Goal: Check status: Check status

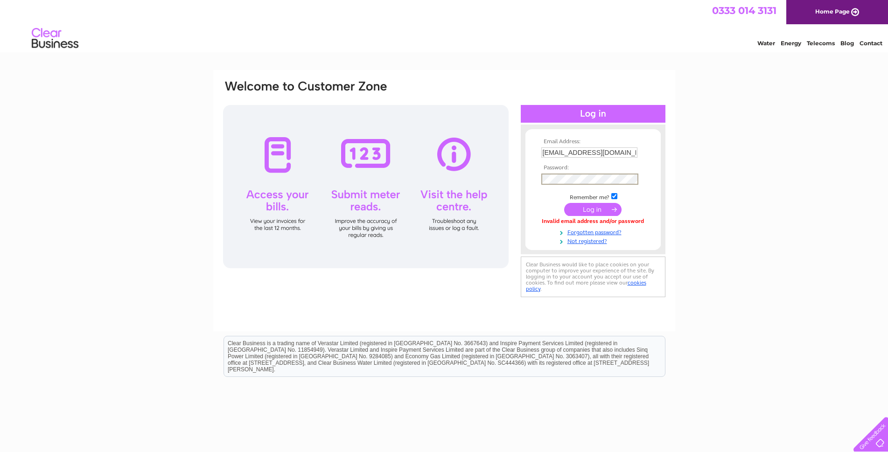
click at [564, 203] on input "submit" at bounding box center [592, 209] width 57 height 13
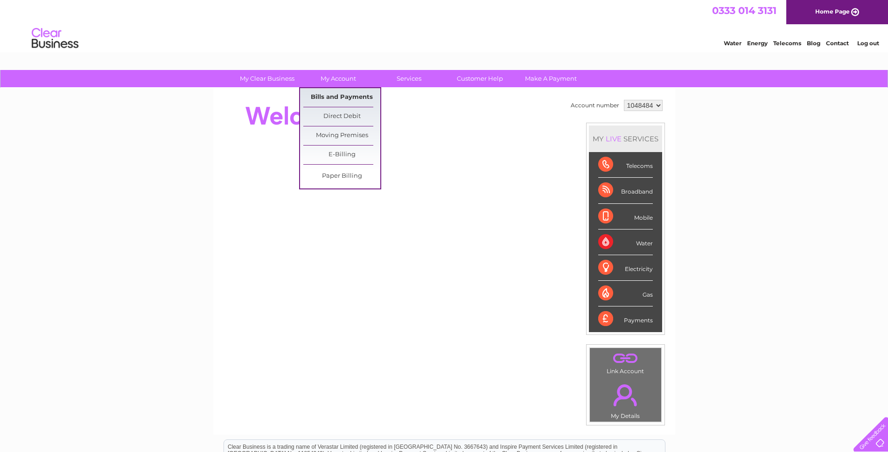
click at [339, 91] on link "Bills and Payments" at bounding box center [341, 97] width 77 height 19
click at [341, 90] on link "Bills and Payments" at bounding box center [341, 97] width 77 height 19
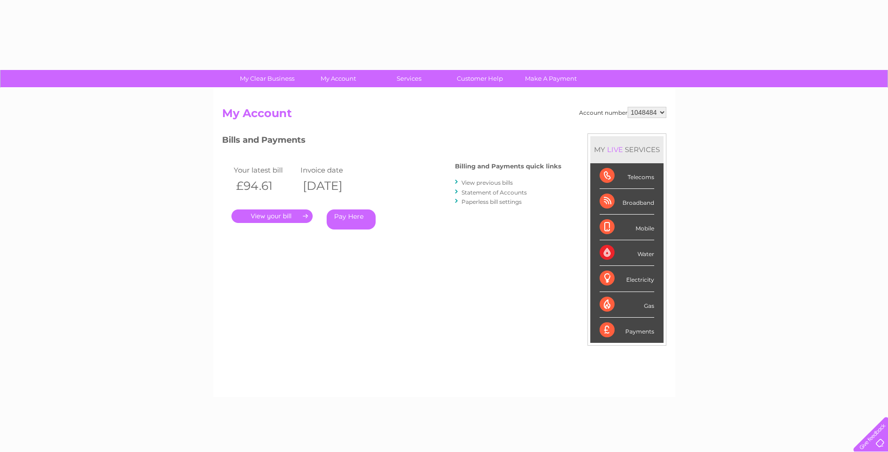
click at [279, 214] on link "." at bounding box center [271, 216] width 81 height 14
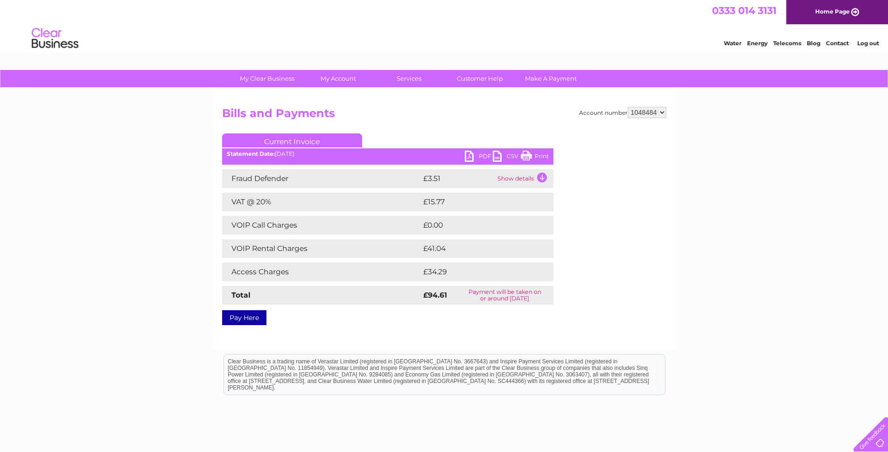
click at [542, 173] on td "Show details" at bounding box center [524, 178] width 58 height 19
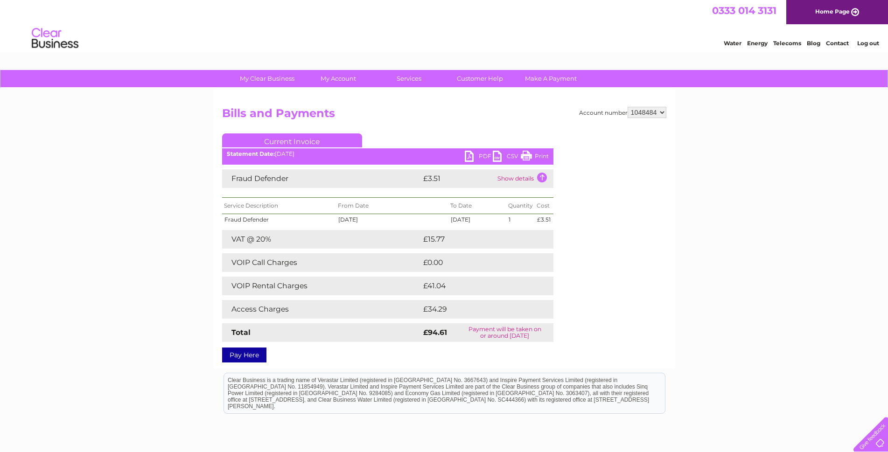
click at [528, 178] on td "Show details" at bounding box center [524, 178] width 58 height 19
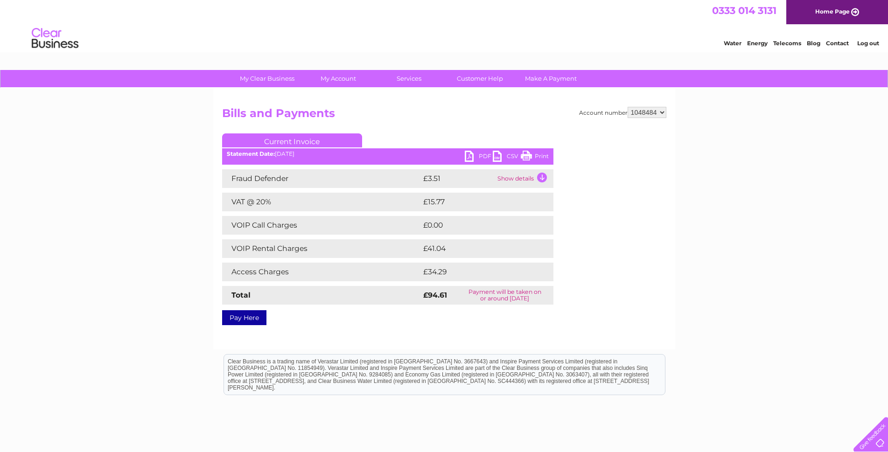
click at [471, 156] on link "PDF" at bounding box center [479, 158] width 28 height 14
click at [569, 32] on div "Water Energy Telecoms Blog Contact Log out" at bounding box center [444, 39] width 888 height 30
